Goal: Check status: Check status

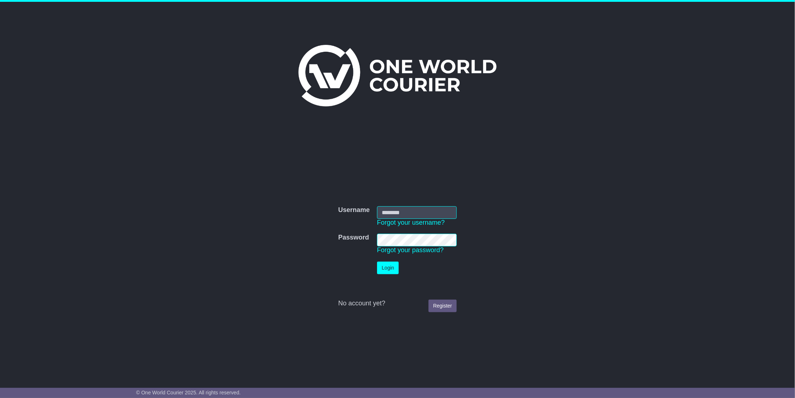
type input "**********"
click at [398, 272] on button "Login" at bounding box center [388, 268] width 22 height 13
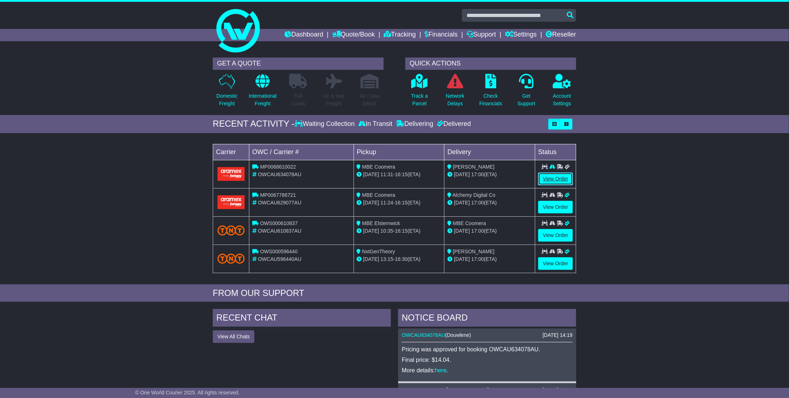
click at [543, 178] on link "View Order" at bounding box center [555, 179] width 35 height 13
